Goal: Navigation & Orientation: Find specific page/section

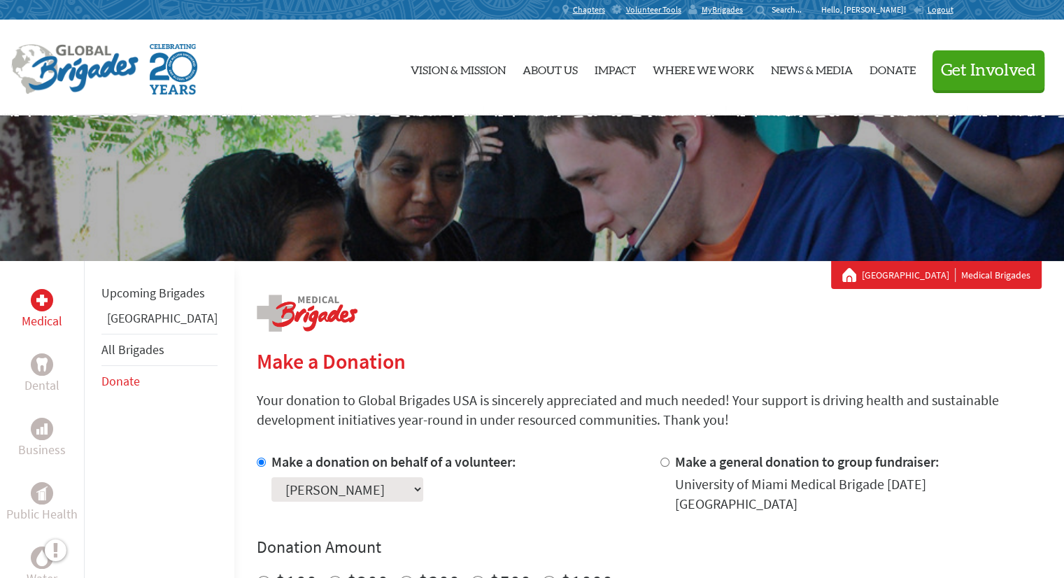
click at [913, 12] on p "Hello, [PERSON_NAME]!" at bounding box center [867, 9] width 92 height 11
click at [913, 15] on p "Hello, [PERSON_NAME]!" at bounding box center [867, 9] width 92 height 11
click at [681, 9] on span "Volunteer Tools" at bounding box center [653, 9] width 55 height 11
click at [750, 12] on div "MyBrigades" at bounding box center [719, 10] width 62 height 20
